Goal: Information Seeking & Learning: Find specific fact

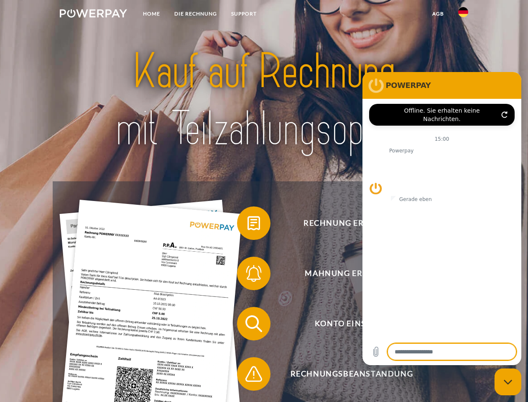
click at [93, 15] on img at bounding box center [93, 13] width 67 height 8
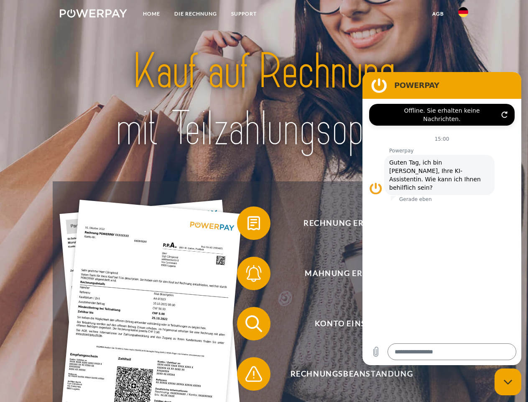
click at [463, 15] on img at bounding box center [463, 12] width 10 height 10
click at [438, 14] on link "agb" at bounding box center [438, 13] width 26 height 15
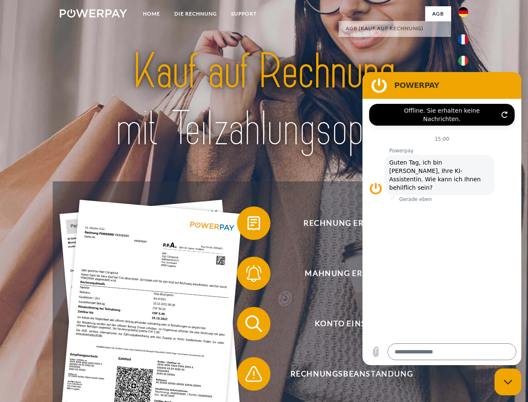
click at [248, 225] on span at bounding box center [241, 223] width 42 height 42
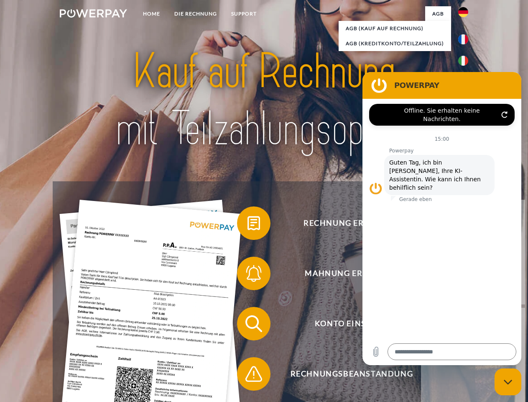
click at [248, 275] on div "Rechnung erhalten? Mahnung erhalten? Konto einsehen" at bounding box center [264, 348] width 422 height 335
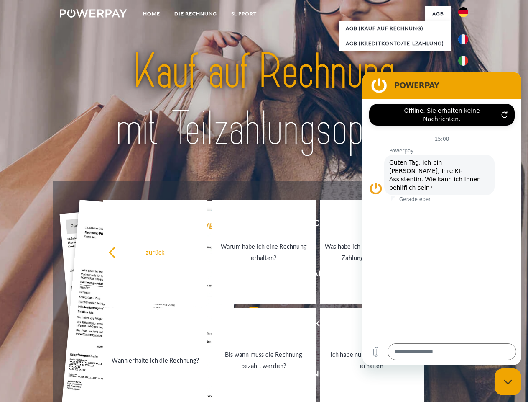
click at [248, 325] on link "Bis wann muss die Rechnung bezahlt werden?" at bounding box center [264, 359] width 104 height 105
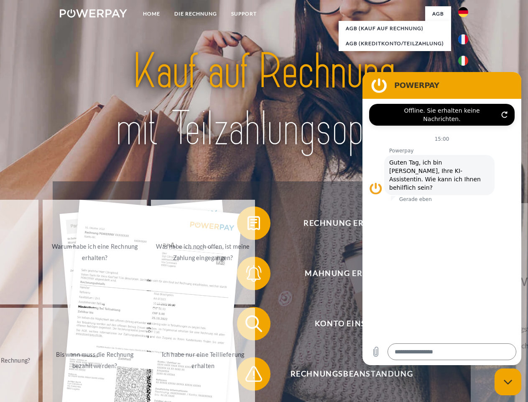
click at [248, 375] on span at bounding box center [241, 374] width 42 height 42
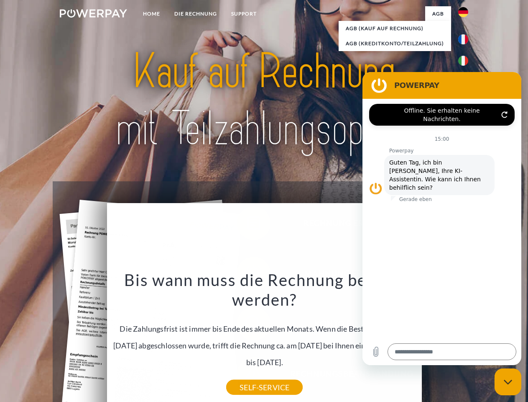
click at [508, 381] on icon "Messaging-Fenster schließen" at bounding box center [508, 381] width 9 height 5
type textarea "*"
